Goal: Information Seeking & Learning: Learn about a topic

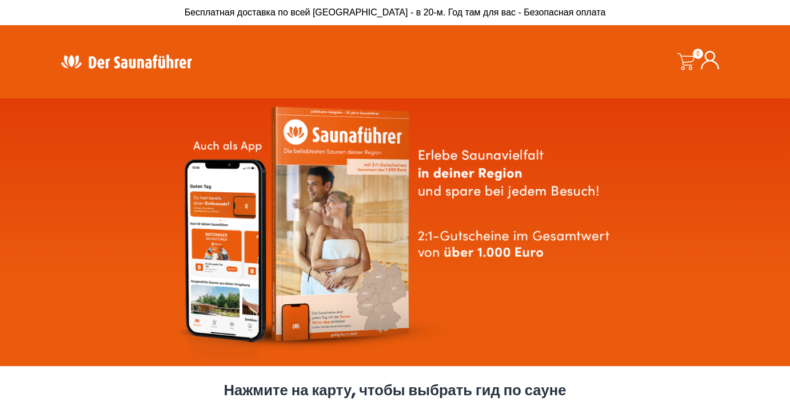
click at [133, 58] on img at bounding box center [126, 61] width 149 height 22
click at [133, 59] on img at bounding box center [126, 61] width 149 height 22
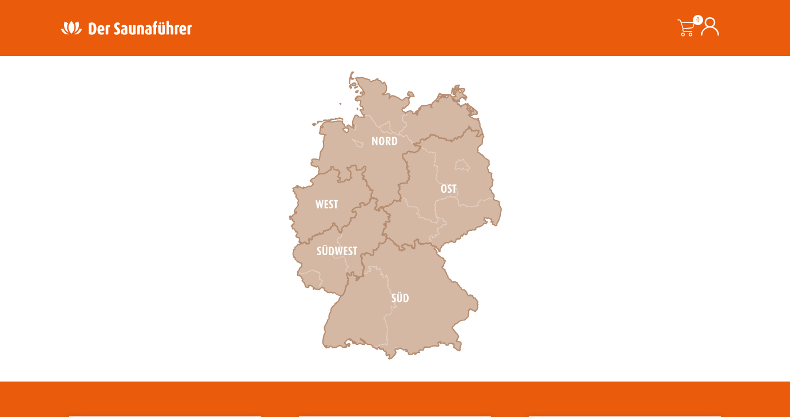
scroll to position [376, 0]
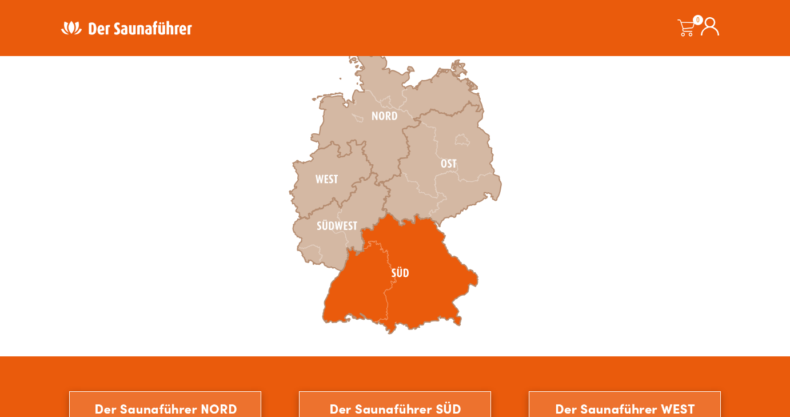
click at [405, 253] on icon at bounding box center [401, 273] width 156 height 121
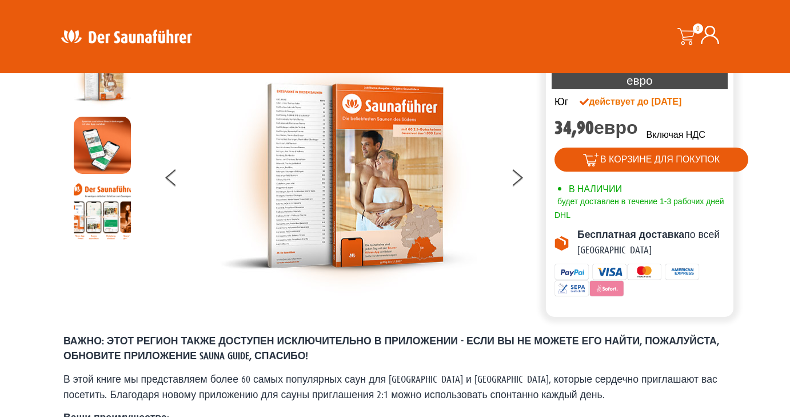
scroll to position [63, 0]
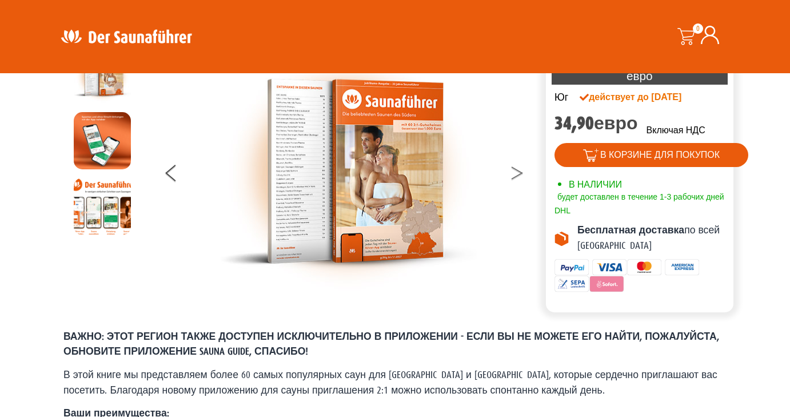
click at [516, 174] on button at bounding box center [524, 175] width 29 height 29
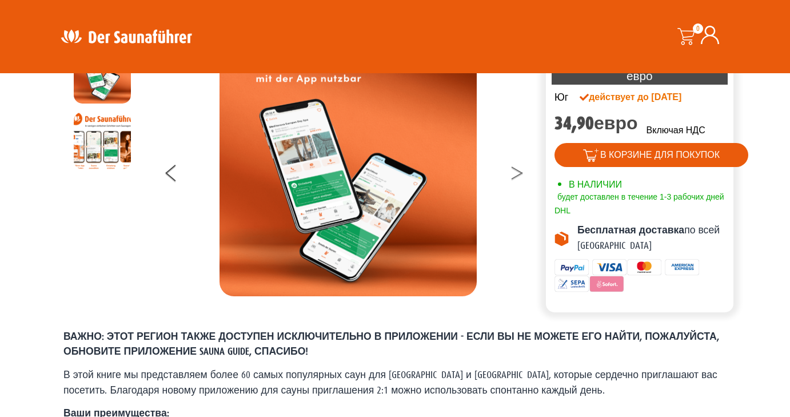
click at [516, 174] on button at bounding box center [524, 175] width 29 height 29
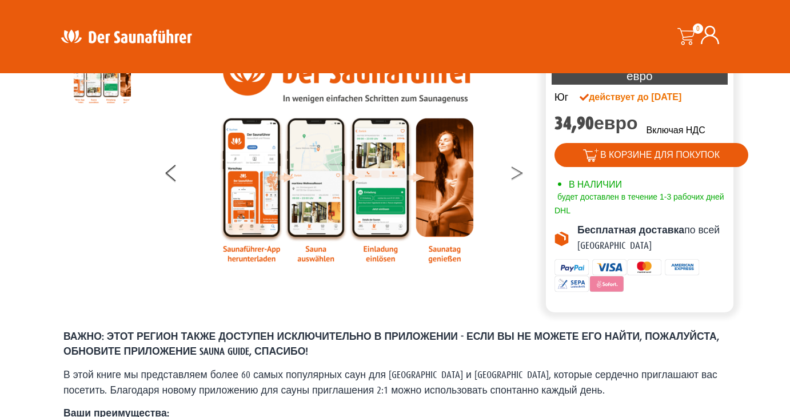
click at [516, 174] on button at bounding box center [524, 175] width 29 height 29
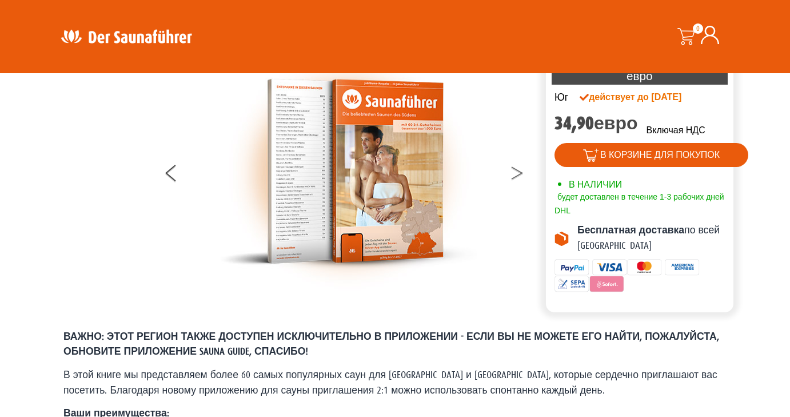
click at [516, 174] on button at bounding box center [524, 175] width 29 height 29
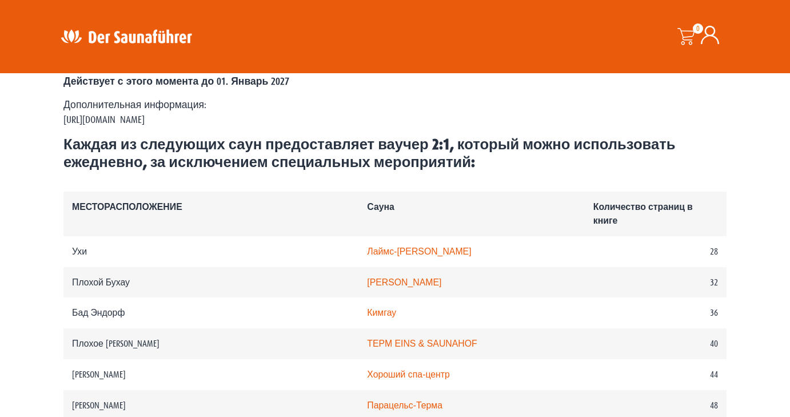
scroll to position [569, 0]
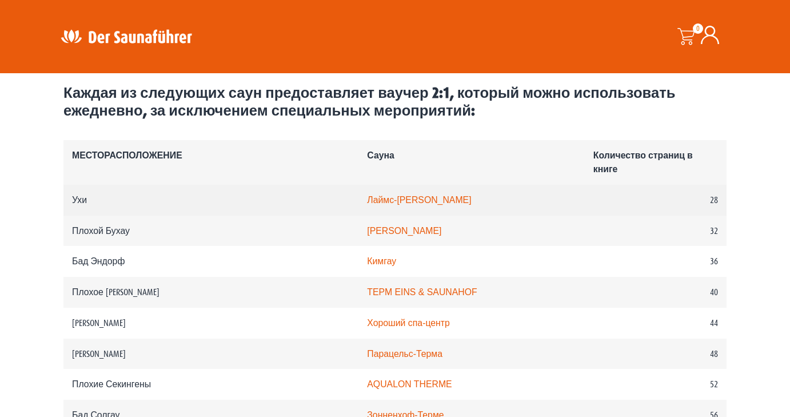
click at [367, 196] on link "Лаймс-Термен Аален" at bounding box center [419, 200] width 104 height 10
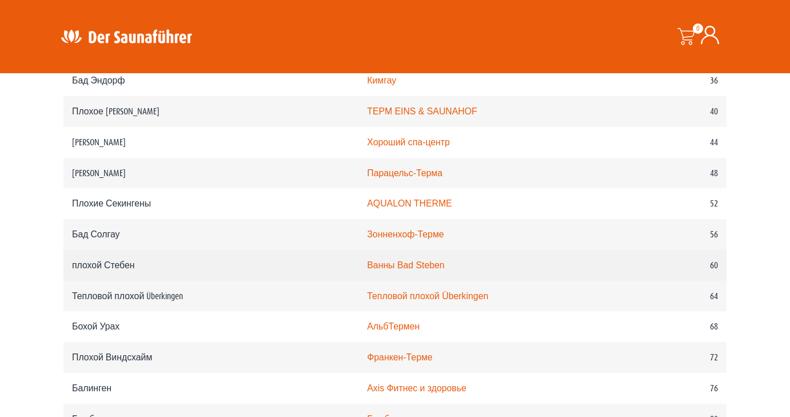
scroll to position [754, 0]
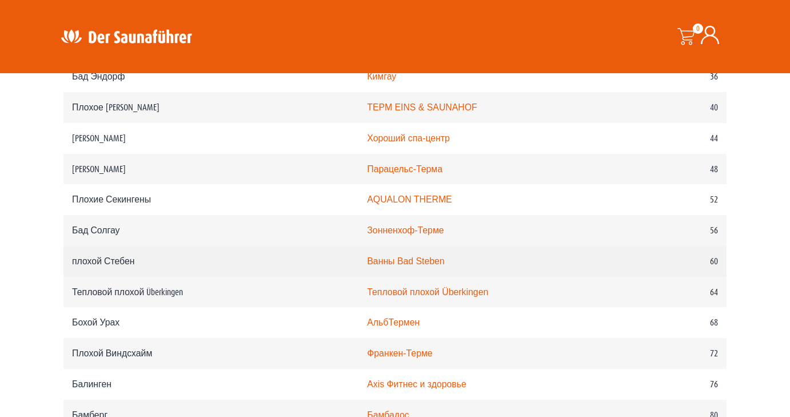
click at [367, 263] on link "Ванны Bad Steben" at bounding box center [405, 261] width 77 height 10
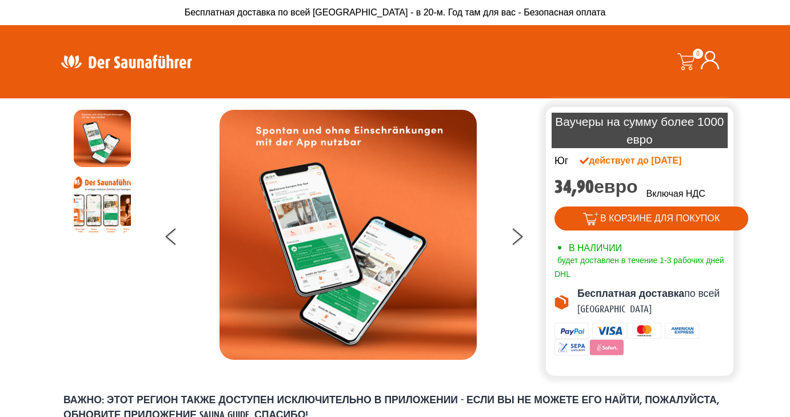
scroll to position [0, 0]
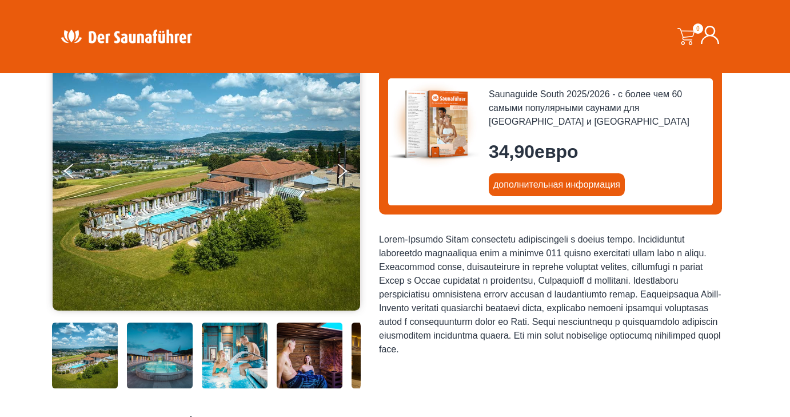
scroll to position [129, 0]
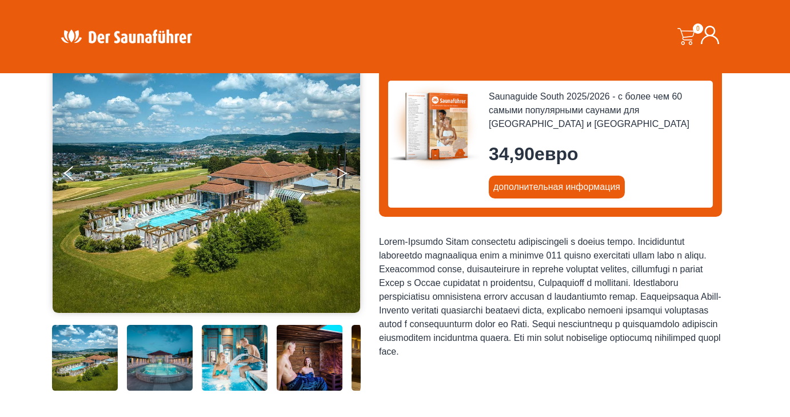
click at [344, 179] on button "NEXT" at bounding box center [350, 175] width 29 height 29
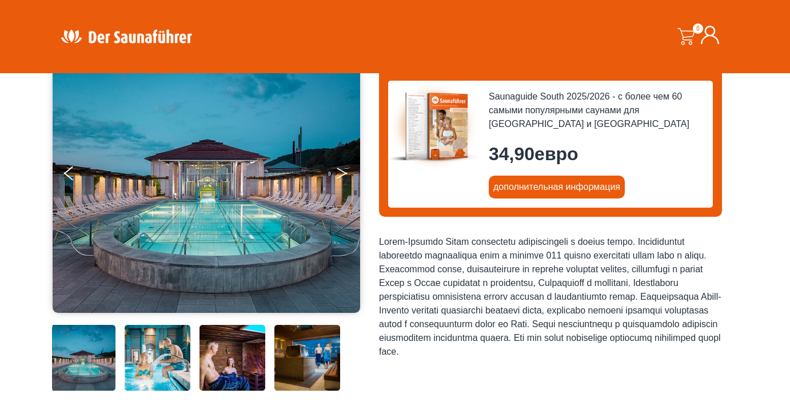
click at [344, 179] on button "NEXT" at bounding box center [350, 175] width 29 height 29
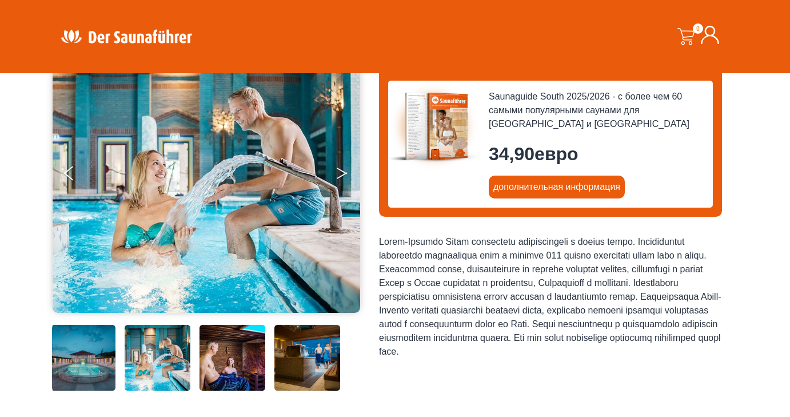
click at [344, 179] on button "NEXT" at bounding box center [350, 175] width 29 height 29
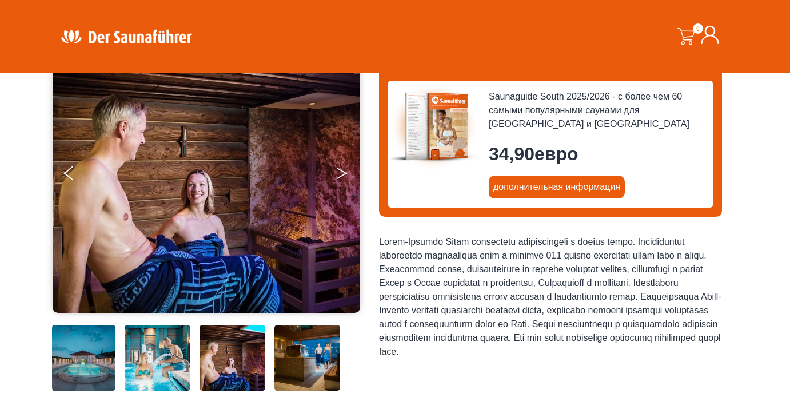
click at [344, 179] on button "NEXT" at bounding box center [350, 175] width 29 height 29
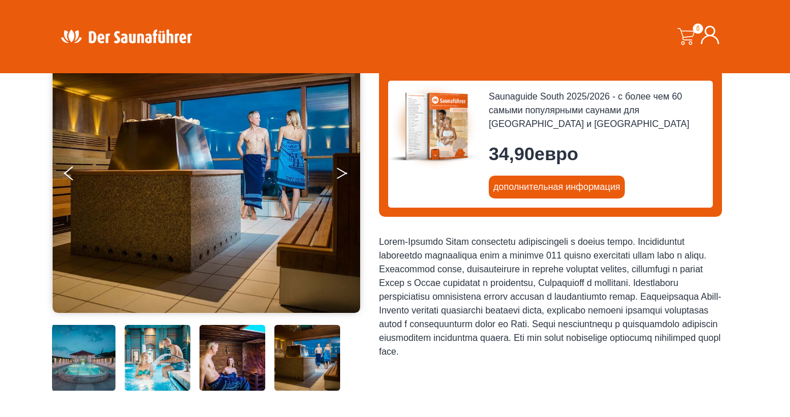
click at [343, 168] on button "NEXT" at bounding box center [350, 175] width 29 height 29
click at [341, 175] on icon "NEXT" at bounding box center [342, 175] width 10 height 7
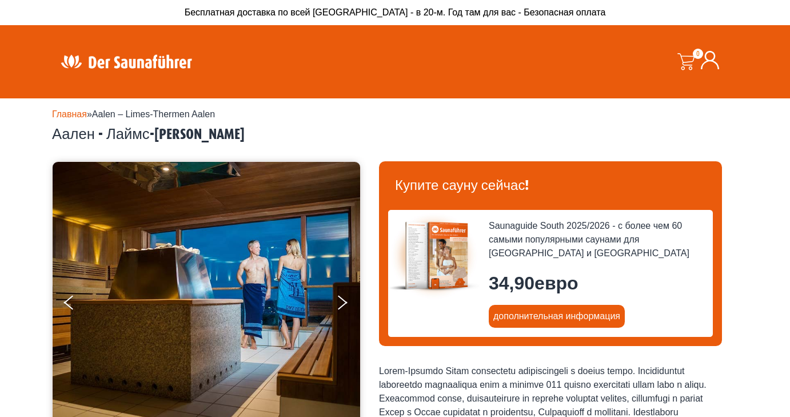
scroll to position [0, 0]
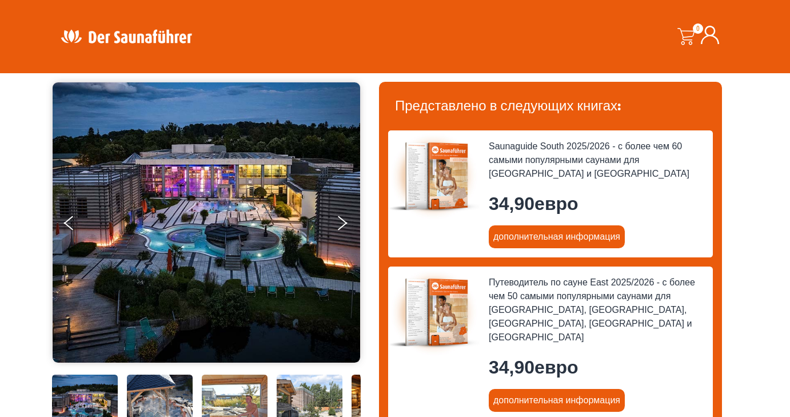
scroll to position [81, 0]
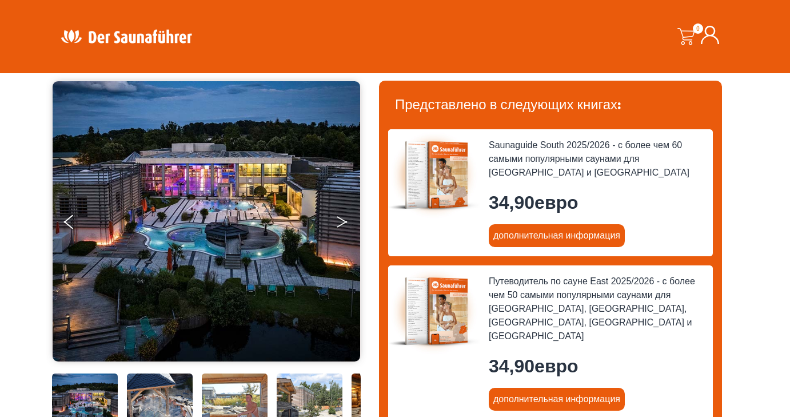
click at [339, 217] on icon "NEXT" at bounding box center [342, 219] width 10 height 7
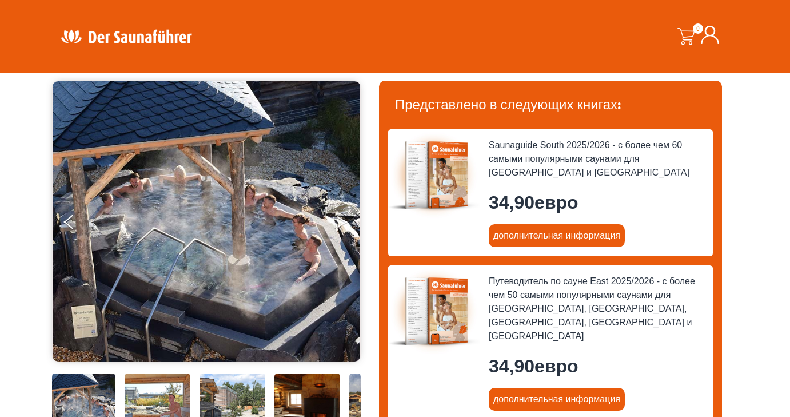
click at [339, 217] on icon "NEXT" at bounding box center [342, 219] width 10 height 7
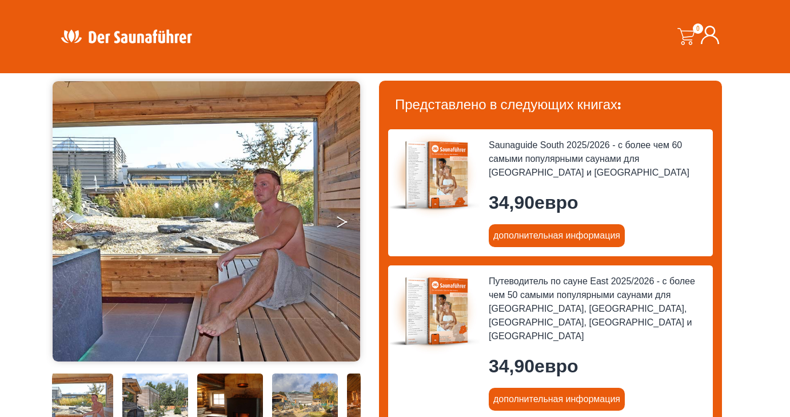
click at [339, 217] on icon "NEXT" at bounding box center [342, 219] width 10 height 7
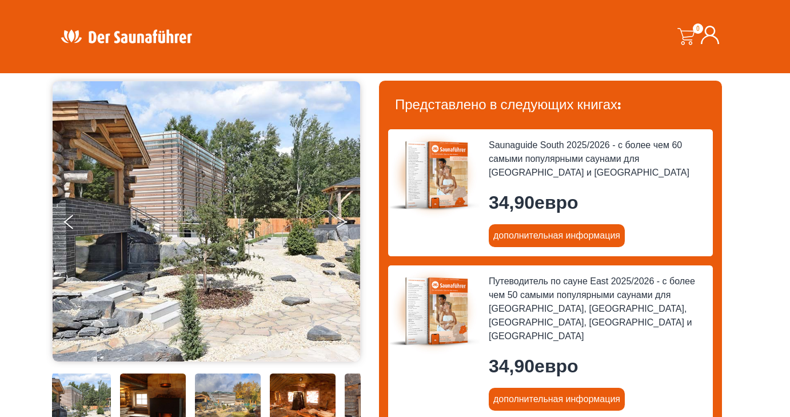
click at [339, 220] on button "NEXT" at bounding box center [350, 224] width 29 height 29
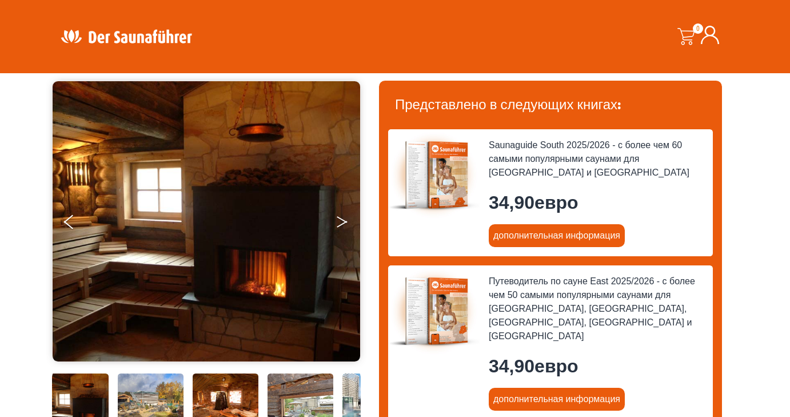
click at [339, 220] on button "NEXT" at bounding box center [350, 224] width 29 height 29
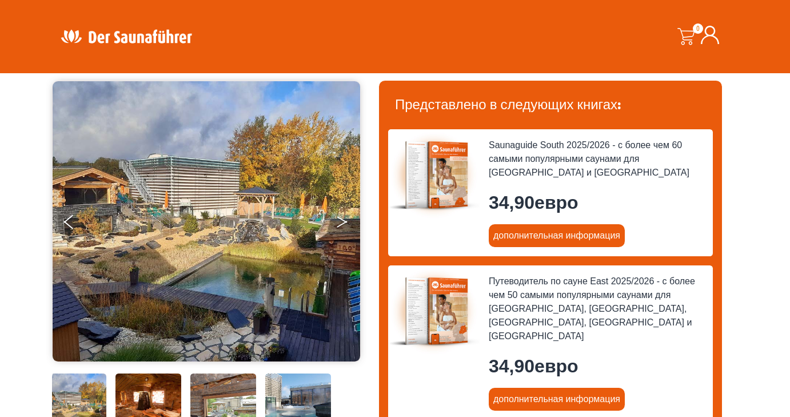
click at [339, 220] on button "NEXT" at bounding box center [350, 224] width 29 height 29
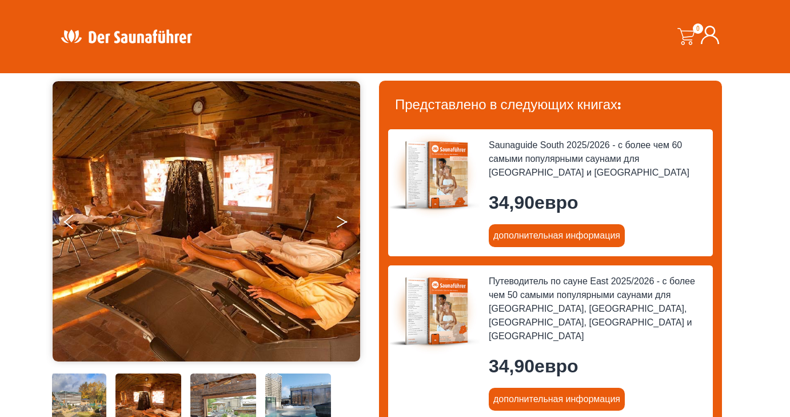
click at [339, 220] on button "NEXT" at bounding box center [350, 224] width 29 height 29
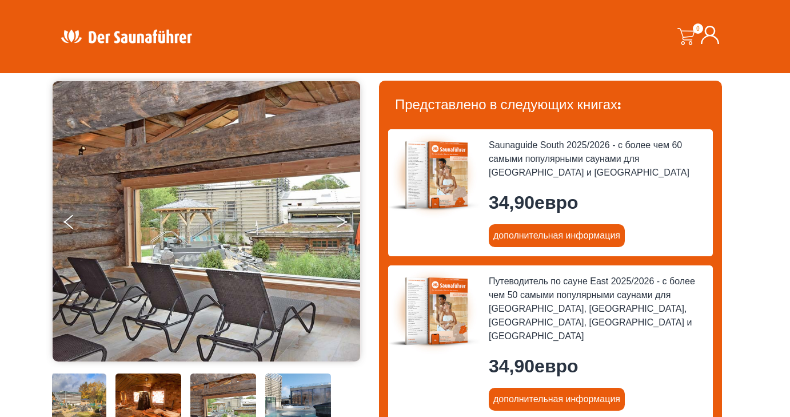
click at [339, 220] on button "NEXT" at bounding box center [350, 224] width 29 height 29
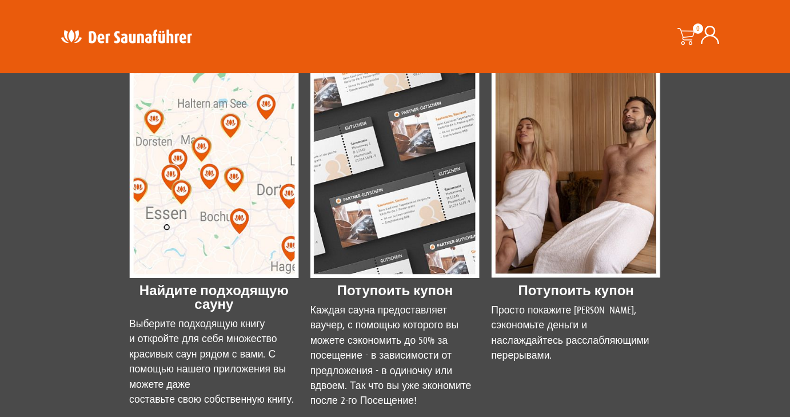
scroll to position [1024, 0]
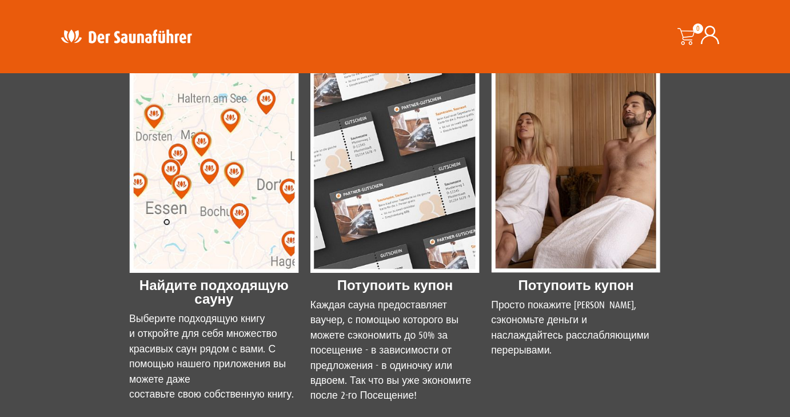
click at [216, 208] on img at bounding box center [214, 167] width 170 height 212
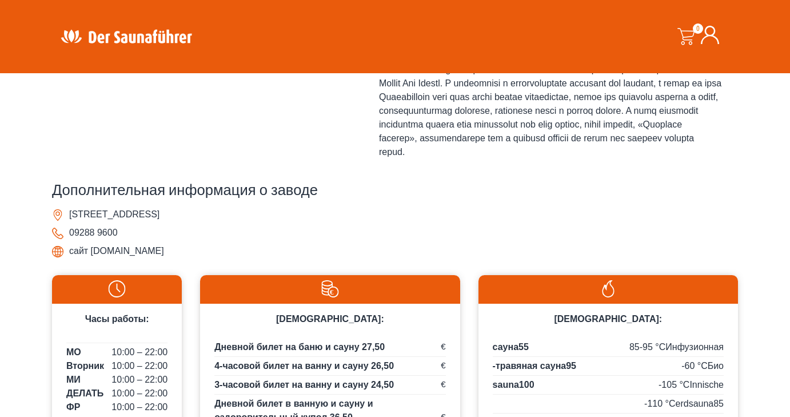
scroll to position [511, 0]
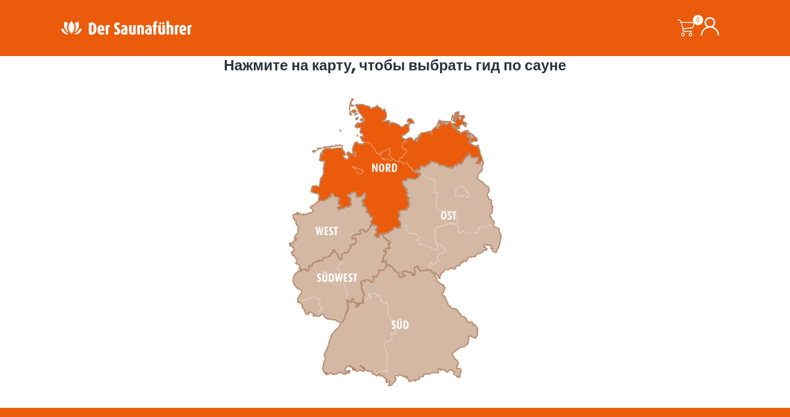
click at [384, 140] on icon at bounding box center [397, 168] width 172 height 139
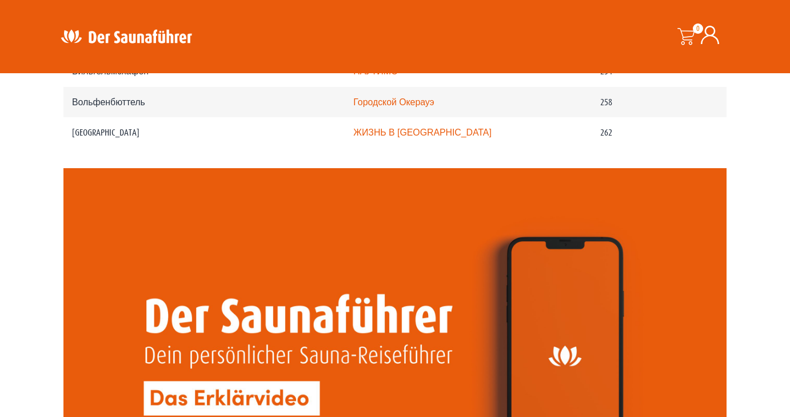
scroll to position [2570, 0]
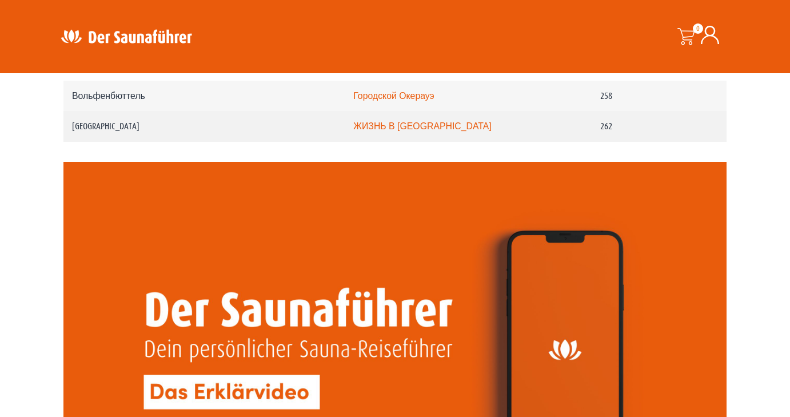
click at [372, 131] on link "ЖИЗНЬ В [GEOGRAPHIC_DATA]" at bounding box center [422, 126] width 138 height 10
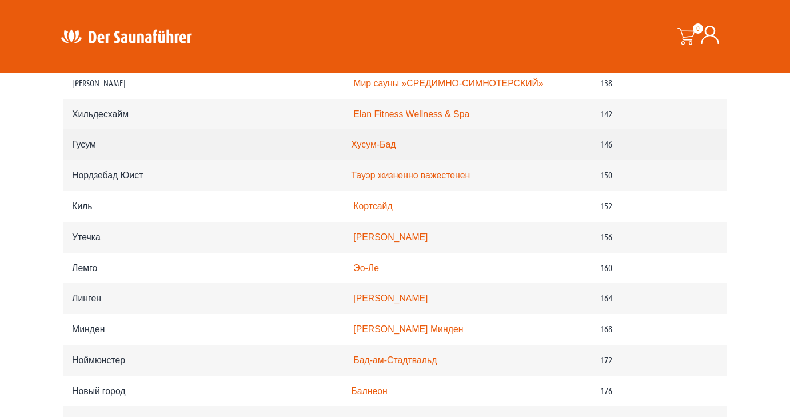
scroll to position [1548, 0]
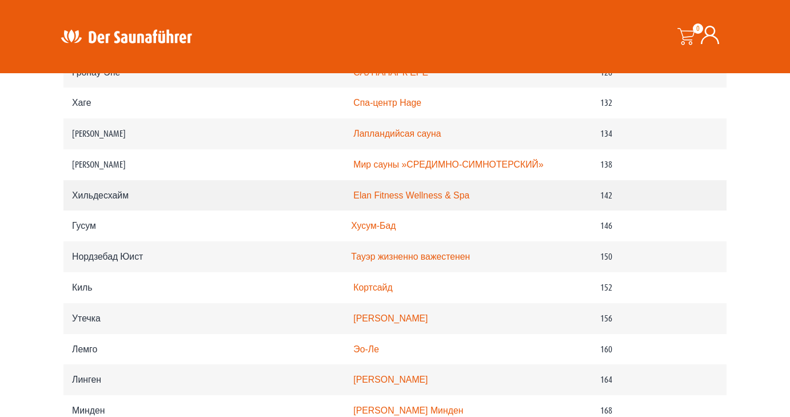
click at [356, 198] on link "Elan Fitness Wellness & Spa" at bounding box center [411, 195] width 116 height 10
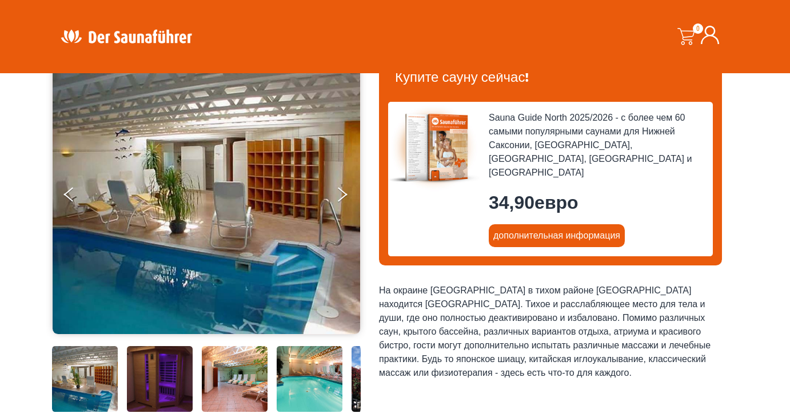
scroll to position [109, 0]
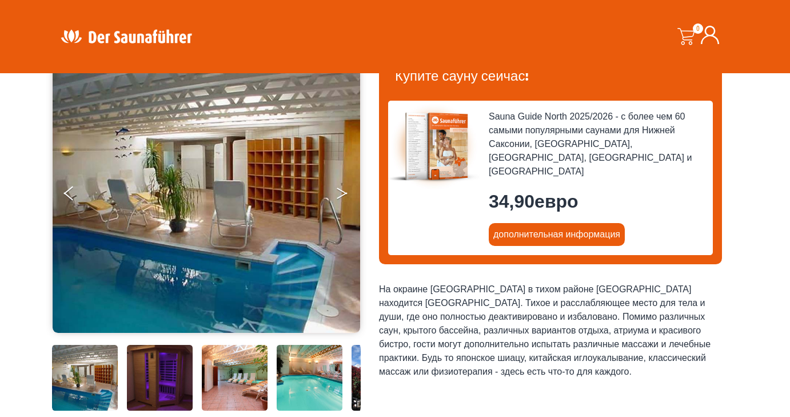
click at [337, 191] on button "NEXT" at bounding box center [350, 195] width 29 height 29
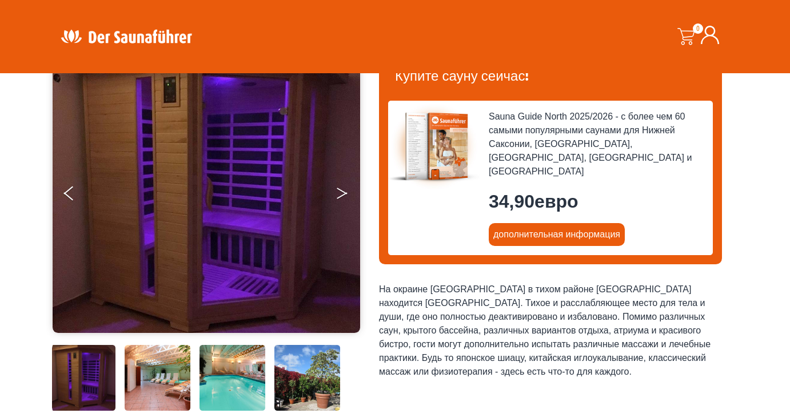
click at [337, 191] on button "NEXT" at bounding box center [350, 195] width 29 height 29
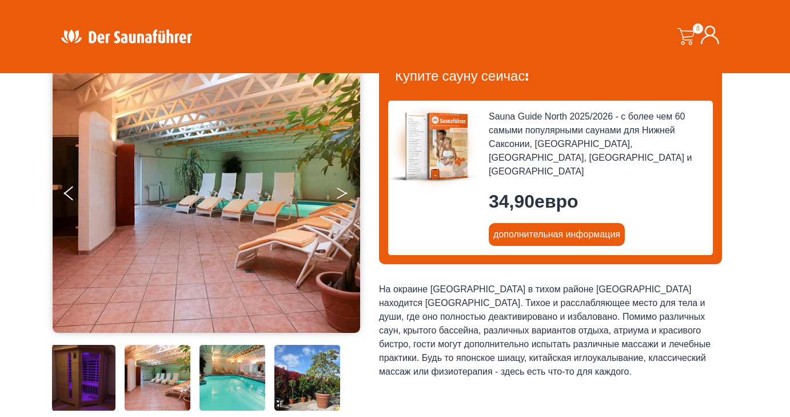
click at [337, 191] on button "NEXT" at bounding box center [350, 195] width 29 height 29
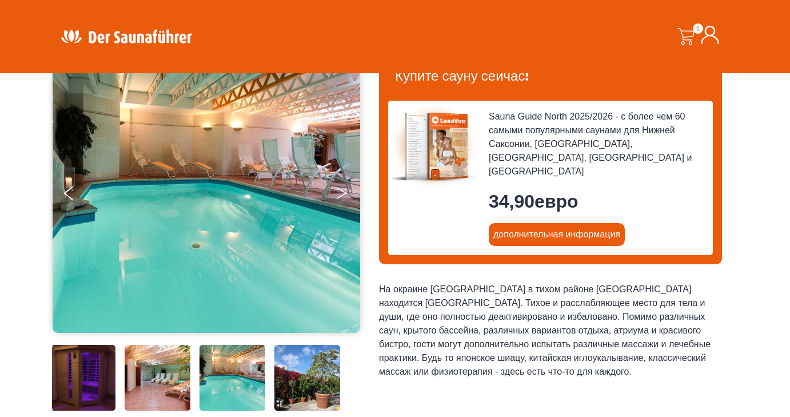
click at [337, 191] on button "NEXT" at bounding box center [350, 195] width 29 height 29
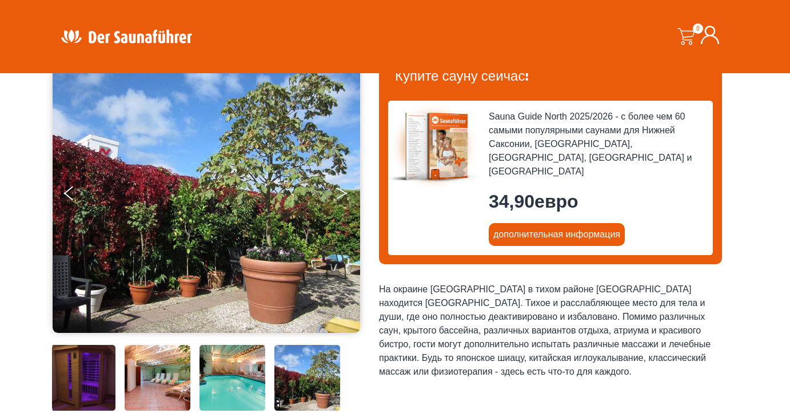
click at [337, 191] on button "NEXT" at bounding box center [350, 195] width 29 height 29
click at [347, 192] on button "NEXT" at bounding box center [350, 195] width 29 height 29
click at [342, 191] on icon "NEXT" at bounding box center [342, 191] width 10 height 7
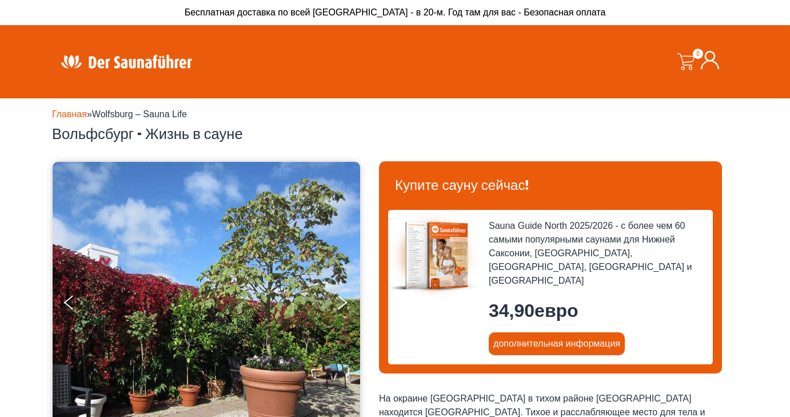
scroll to position [0, 0]
click at [341, 303] on button "NEXT" at bounding box center [350, 305] width 29 height 29
click at [67, 306] on button "предыдущее" at bounding box center [78, 305] width 29 height 29
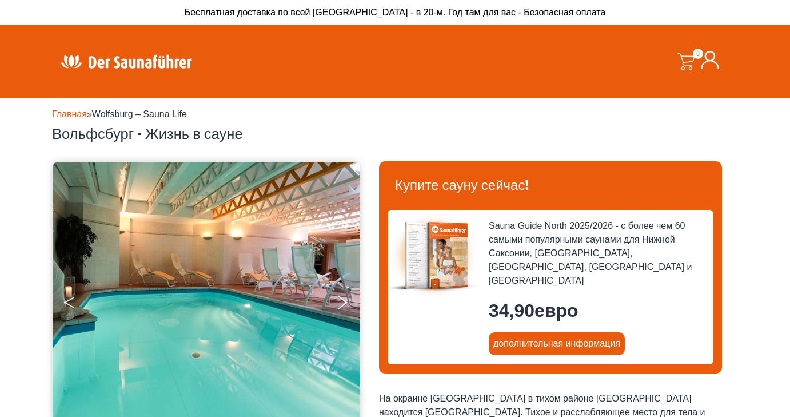
click at [67, 306] on button "предыдущее" at bounding box center [78, 305] width 29 height 29
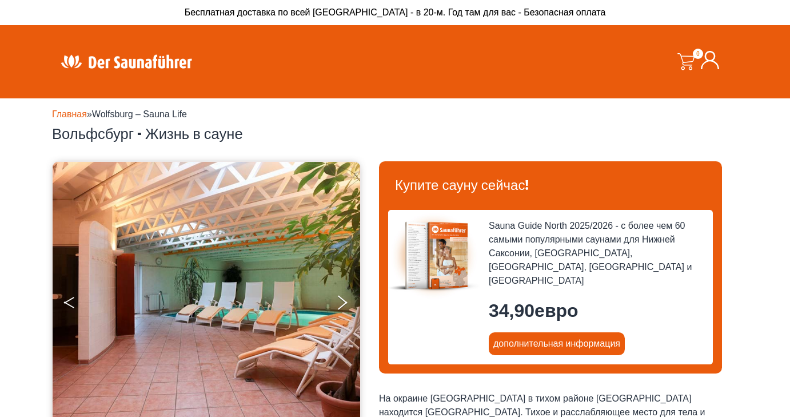
click at [67, 306] on button "предыдущее" at bounding box center [78, 305] width 29 height 29
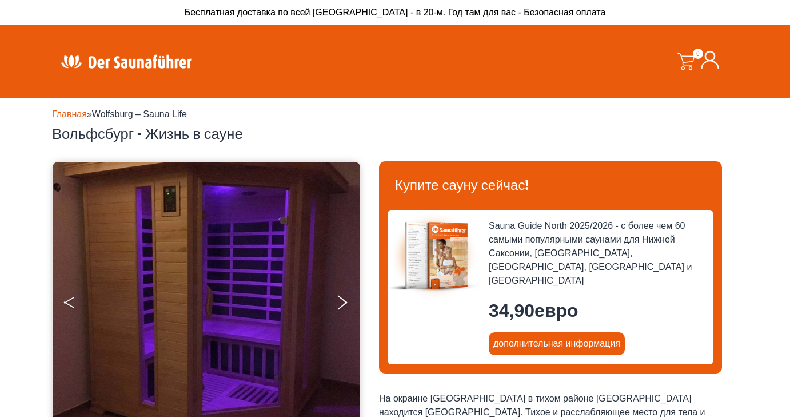
click at [67, 306] on button "предыдущее" at bounding box center [78, 305] width 29 height 29
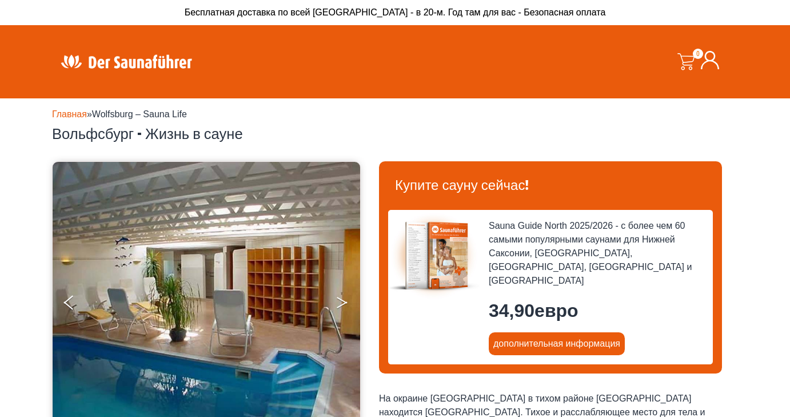
click at [343, 299] on button "NEXT" at bounding box center [350, 305] width 29 height 29
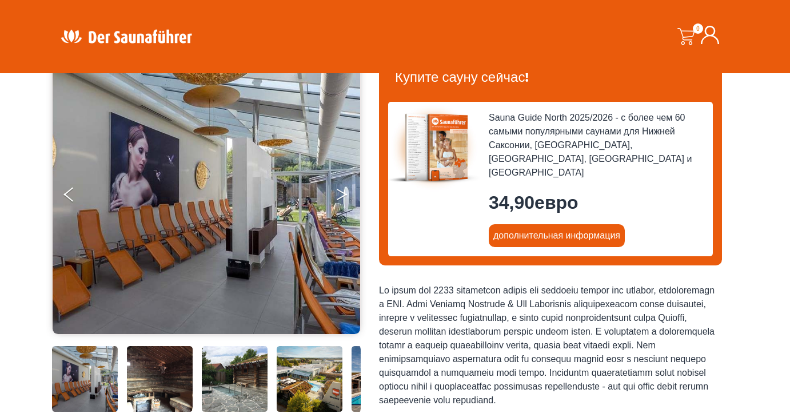
scroll to position [138, 0]
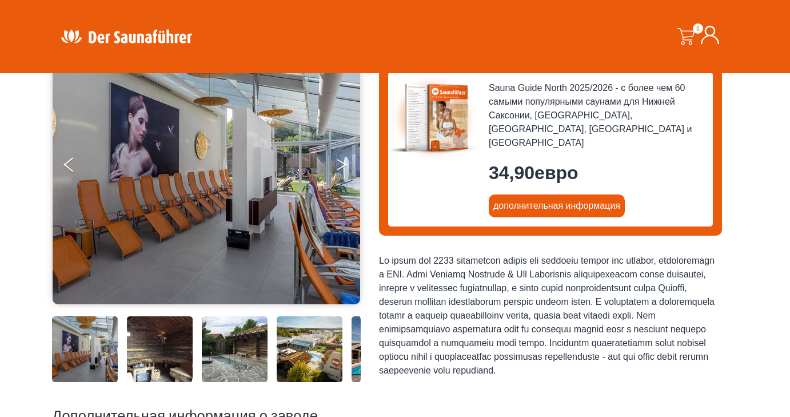
click at [344, 165] on icon "NEXT" at bounding box center [342, 167] width 10 height 7
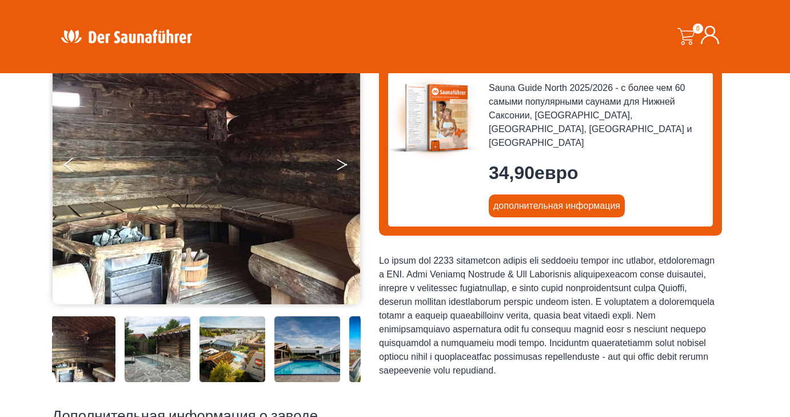
click at [344, 165] on icon "NEXT" at bounding box center [342, 167] width 10 height 7
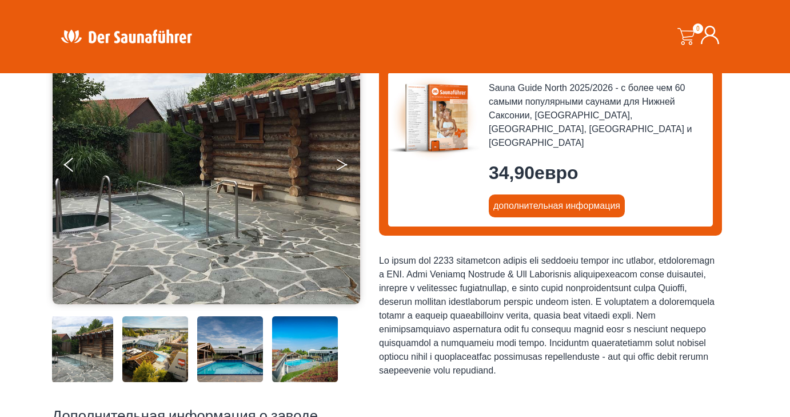
click at [344, 165] on icon "NEXT" at bounding box center [342, 167] width 10 height 7
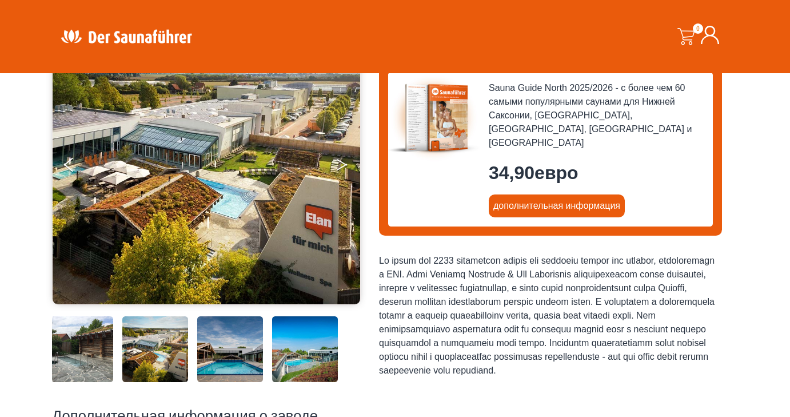
click at [344, 165] on icon "NEXT" at bounding box center [342, 167] width 10 height 7
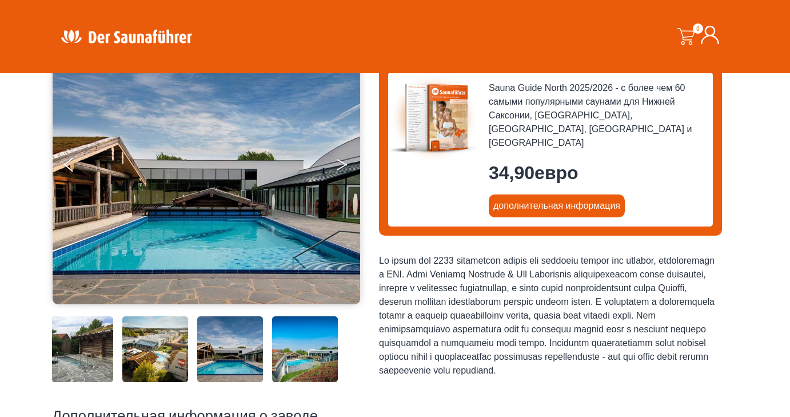
click at [344, 165] on icon "NEXT" at bounding box center [342, 167] width 10 height 7
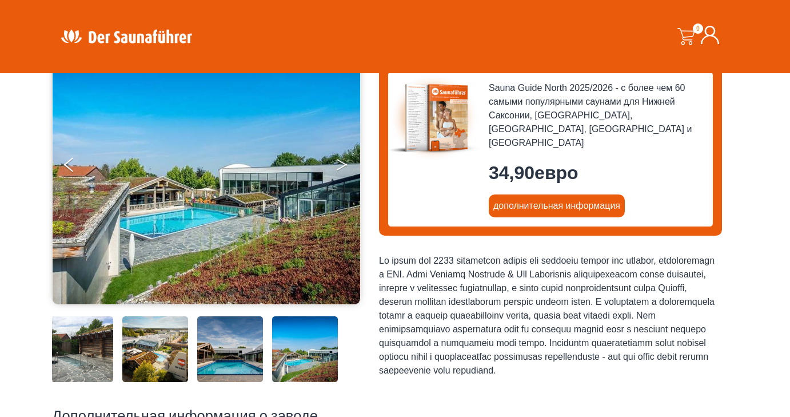
click at [344, 165] on icon "NEXT" at bounding box center [342, 167] width 10 height 7
drag, startPoint x: 344, startPoint y: 165, endPoint x: 215, endPoint y: 156, distance: 129.6
click at [215, 156] on ul at bounding box center [206, 163] width 309 height 281
